Goal: Find specific page/section: Find specific page/section

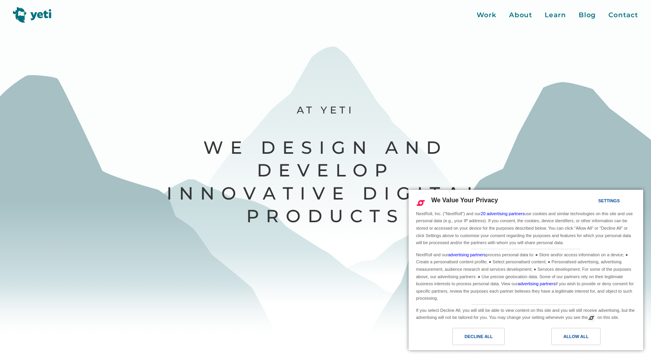
click at [569, 335] on div "Allow All" at bounding box center [575, 336] width 25 height 9
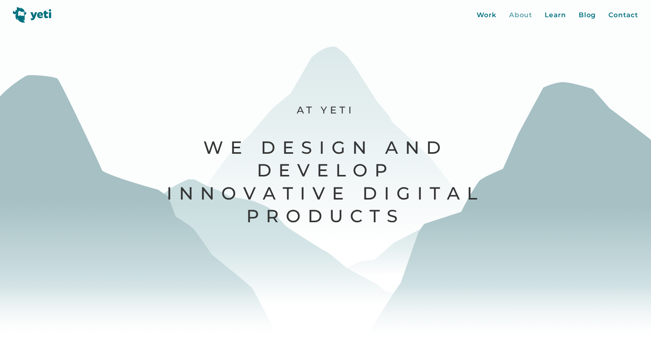
click at [528, 13] on div "About" at bounding box center [520, 15] width 23 height 10
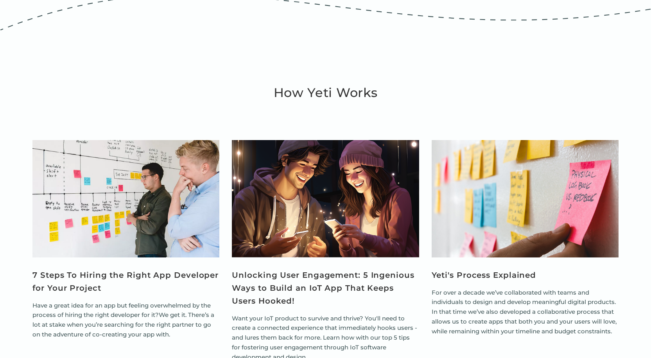
scroll to position [3229, 0]
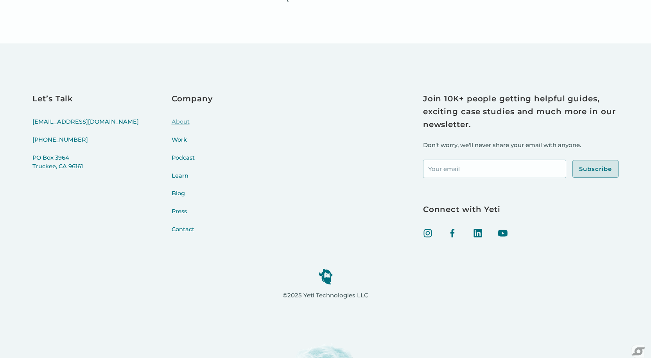
click at [172, 122] on link "About" at bounding box center [192, 127] width 41 height 18
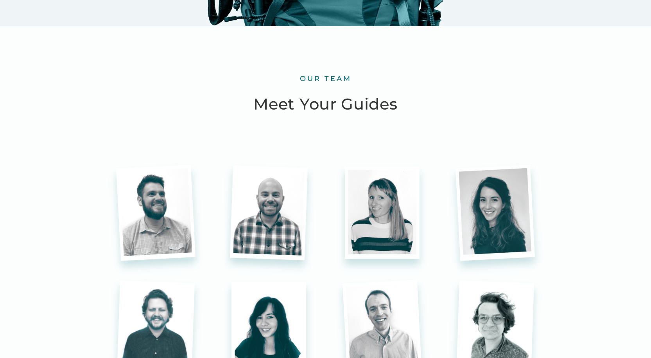
scroll to position [1876, 0]
